Goal: Task Accomplishment & Management: Use online tool/utility

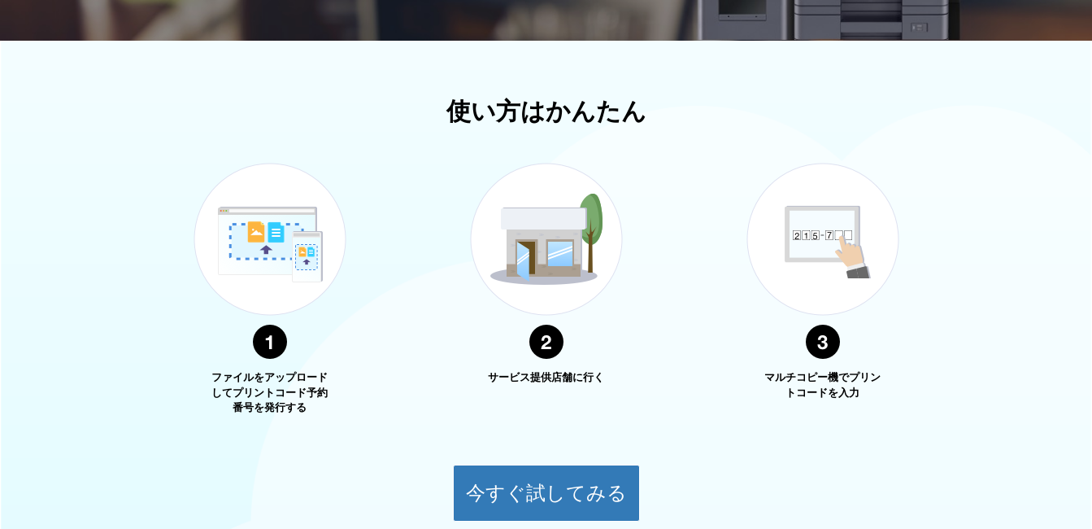
scroll to position [81, 0]
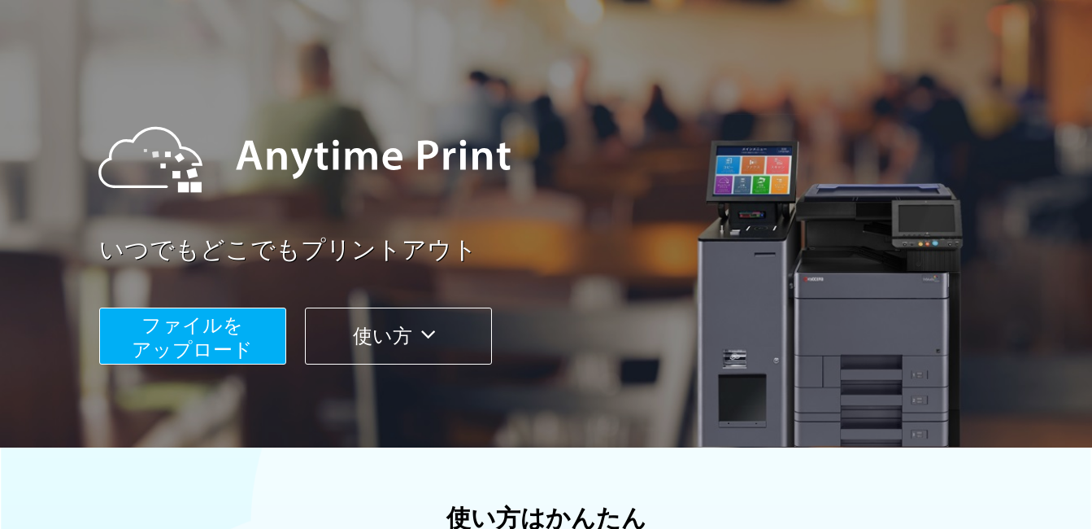
click at [238, 346] on span "ファイルを ​​アップロード" at bounding box center [192, 337] width 121 height 46
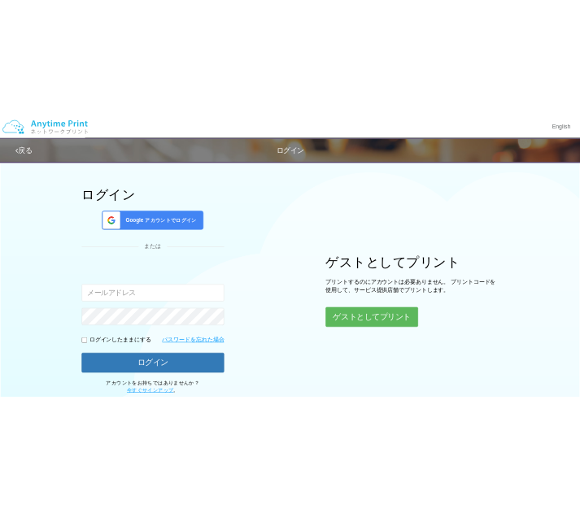
scroll to position [81, 0]
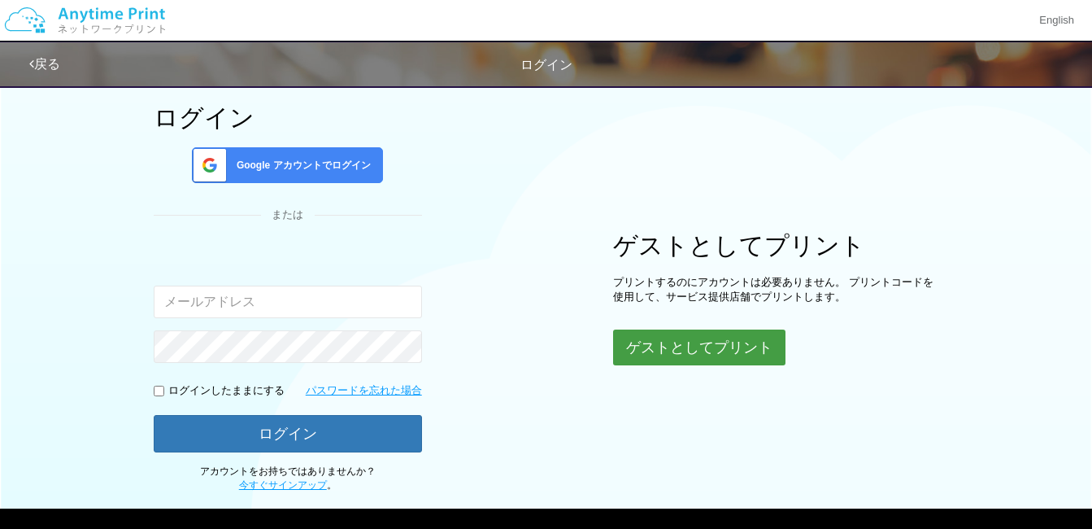
click at [748, 349] on button "ゲストとしてプリント" at bounding box center [699, 347] width 172 height 36
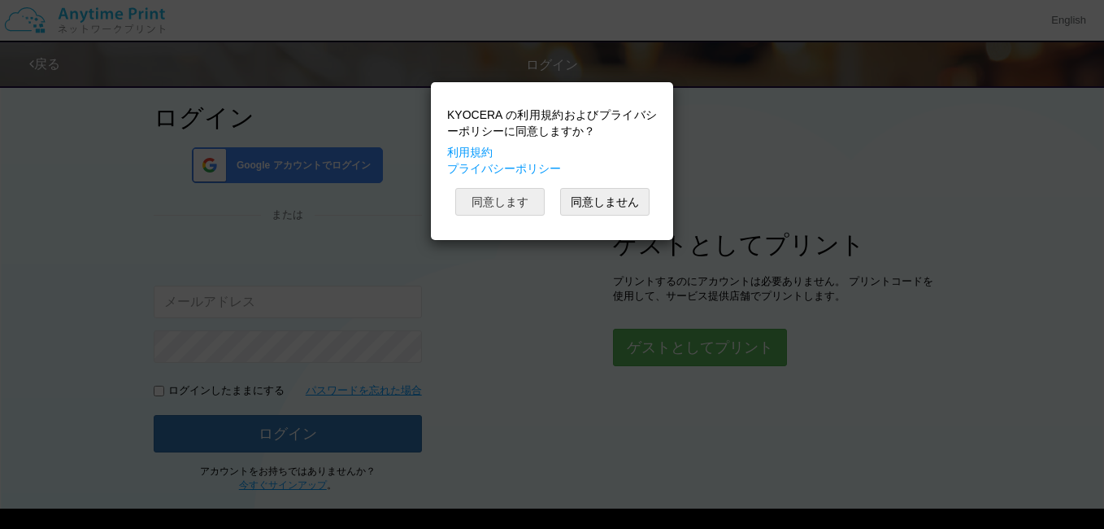
click at [510, 198] on button "同意します" at bounding box center [499, 202] width 89 height 28
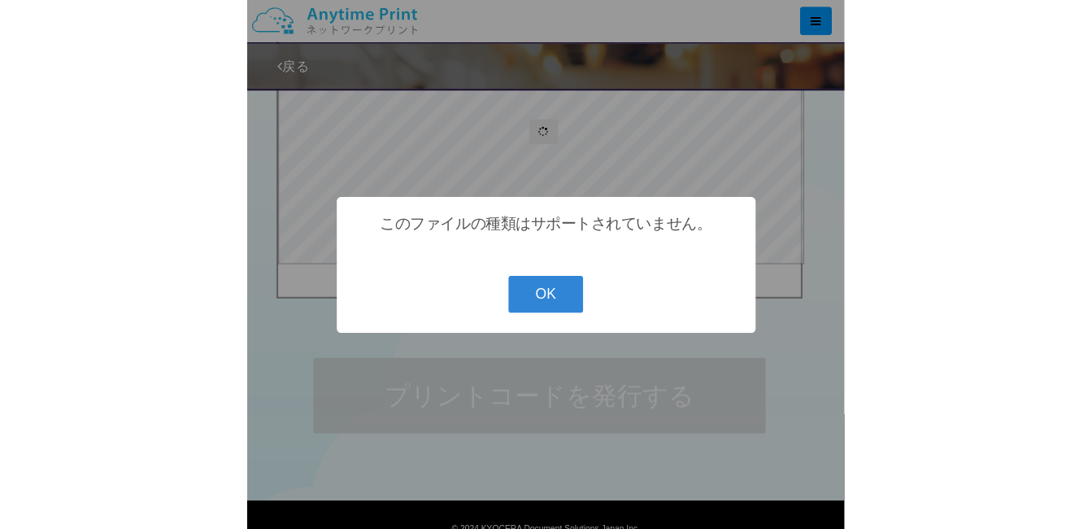
scroll to position [322, 0]
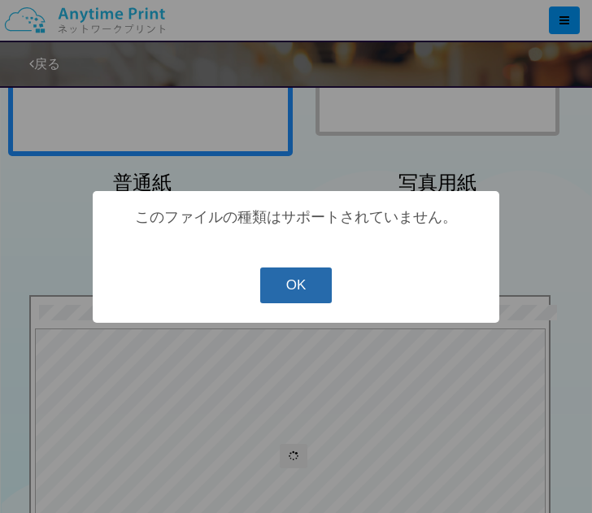
click at [287, 287] on button "OK" at bounding box center [296, 286] width 72 height 36
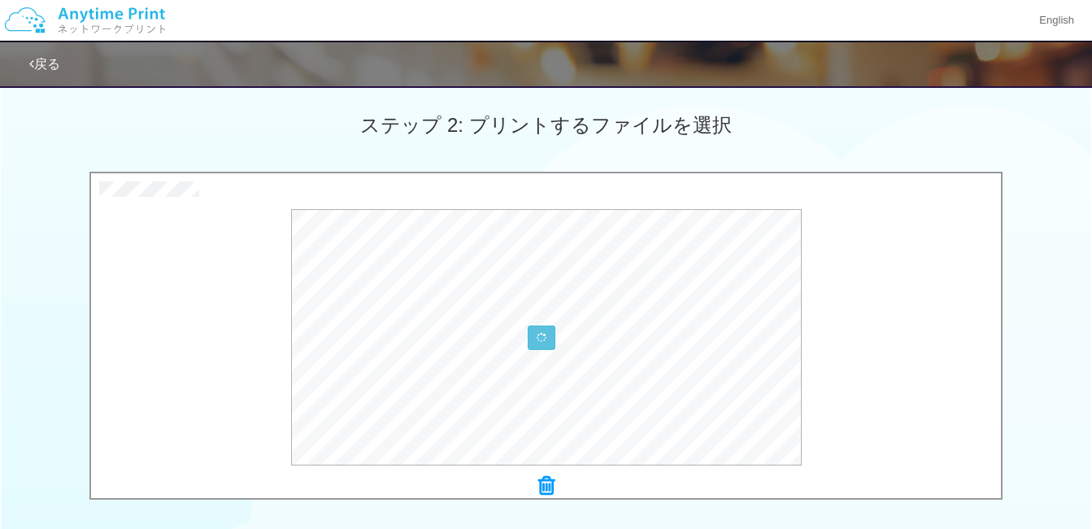
scroll to position [708, 0]
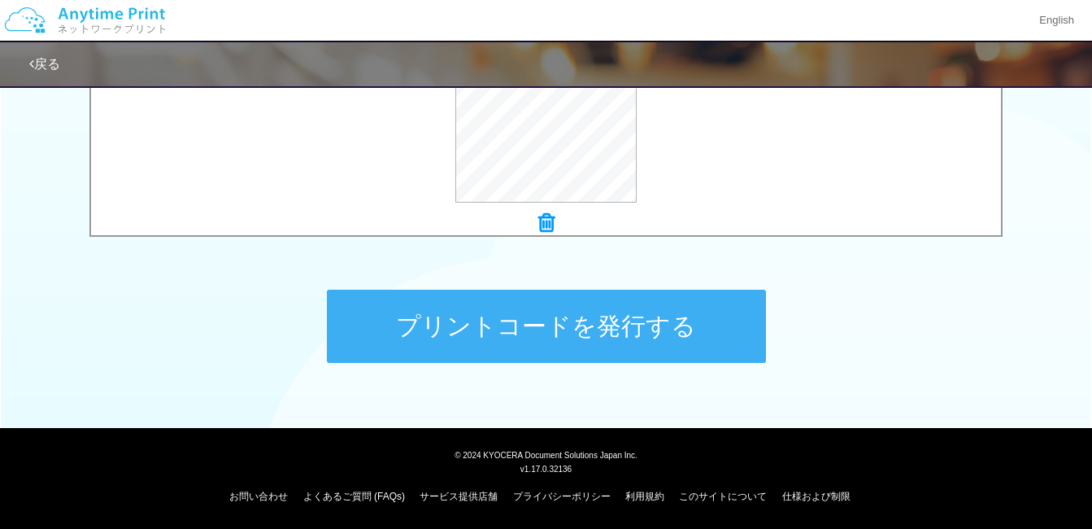
click at [541, 311] on button "プリントコードを発行する" at bounding box center [546, 325] width 439 height 73
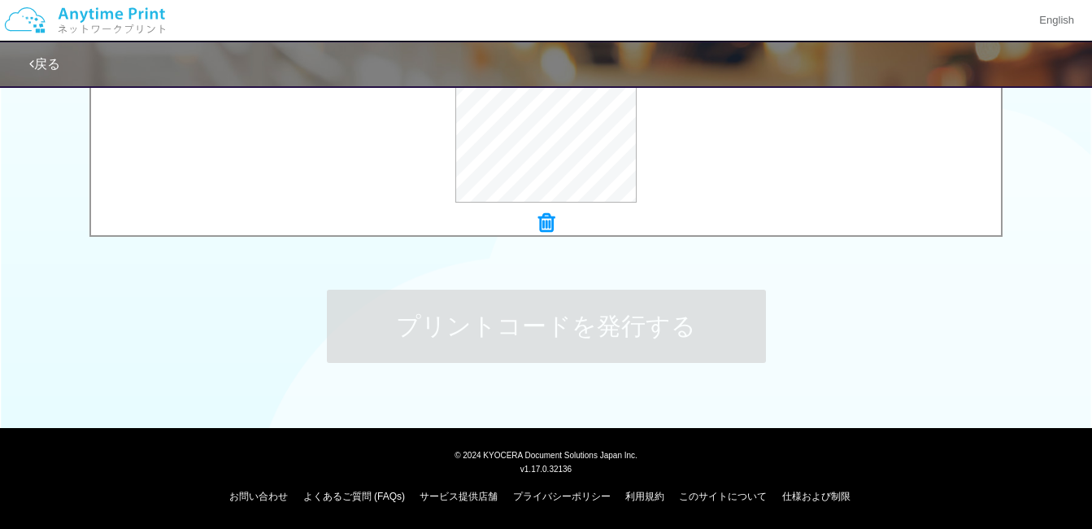
scroll to position [0, 0]
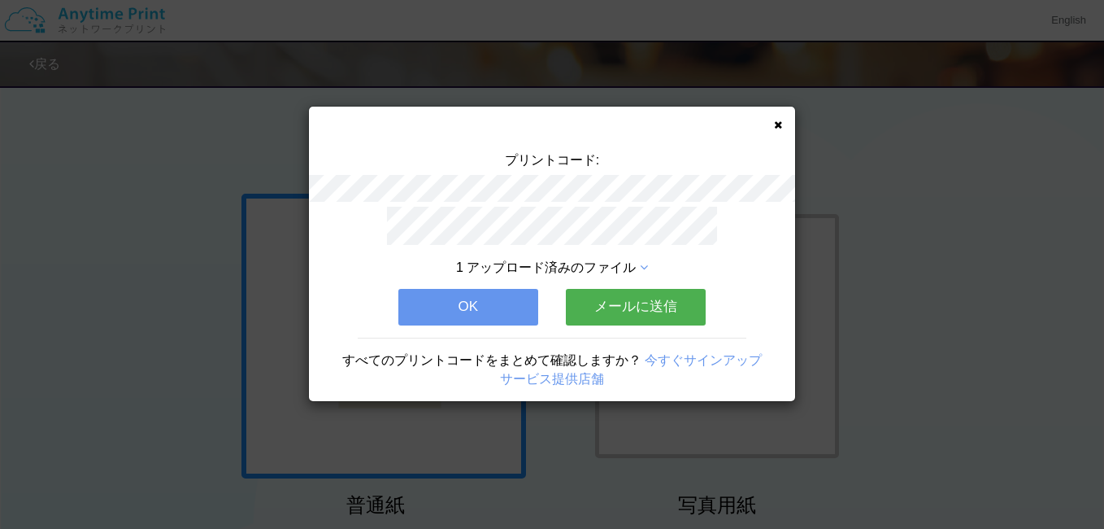
click at [525, 304] on button "OK" at bounding box center [468, 307] width 140 height 36
